Goal: Find specific page/section: Find specific page/section

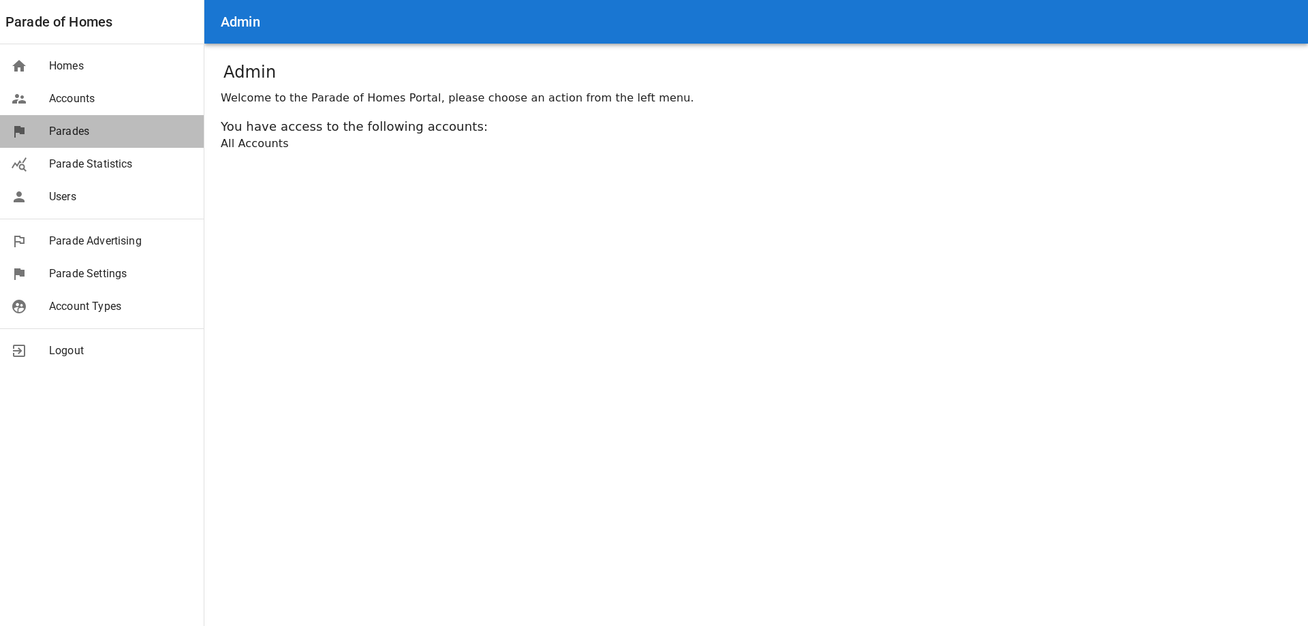
click at [88, 125] on span "Parades" at bounding box center [121, 131] width 144 height 16
click at [70, 134] on span "Parades" at bounding box center [121, 131] width 144 height 16
